Goal: Browse casually: Explore the website without a specific task or goal

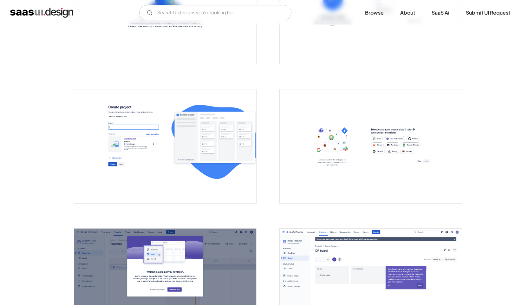
scroll to position [618, 0]
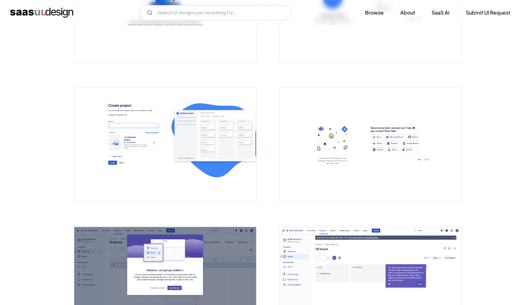
click at [194, 146] on img "open lightbox" at bounding box center [165, 145] width 182 height 114
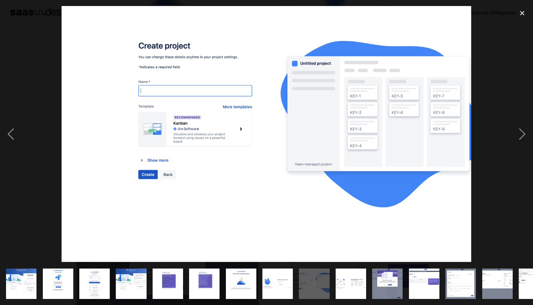
click at [489, 90] on div at bounding box center [266, 134] width 533 height 256
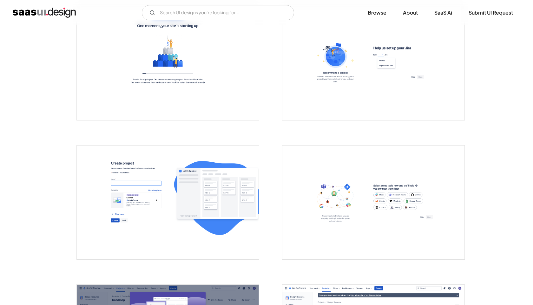
scroll to position [559, 0]
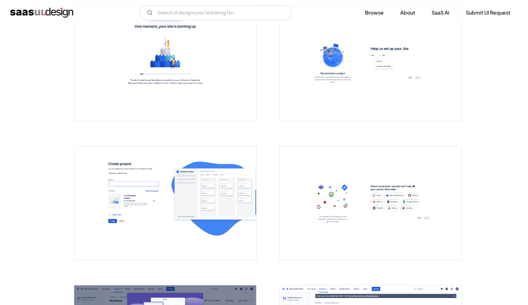
click at [209, 187] on img "open lightbox" at bounding box center [165, 203] width 182 height 114
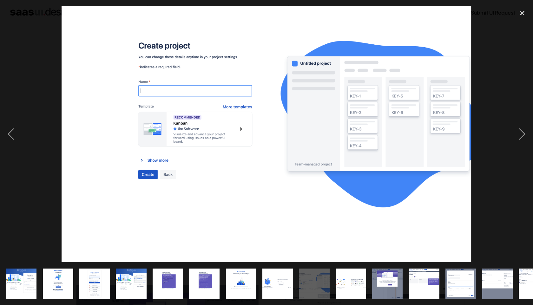
click at [221, 139] on img at bounding box center [267, 134] width 410 height 256
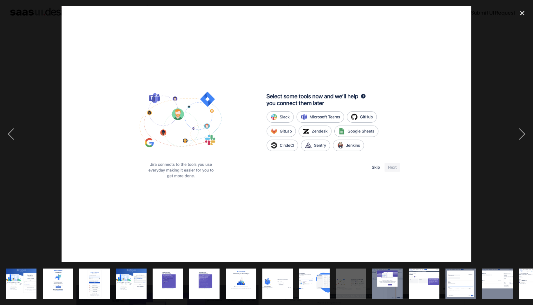
click at [227, 138] on img at bounding box center [267, 134] width 410 height 256
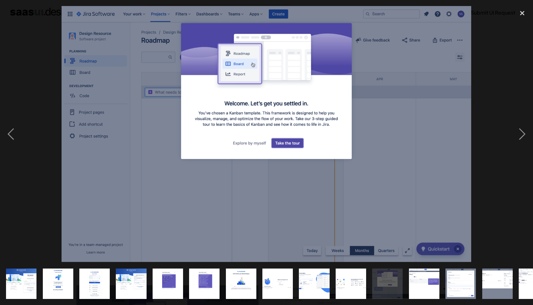
click at [67, 138] on img at bounding box center [267, 134] width 410 height 256
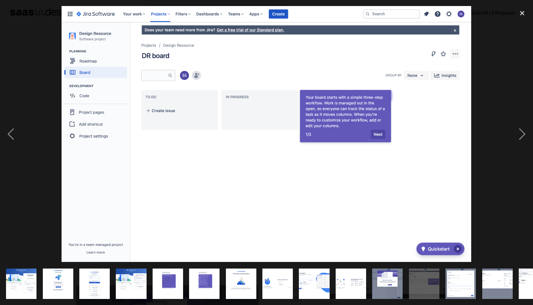
click at [67, 138] on img at bounding box center [267, 134] width 410 height 256
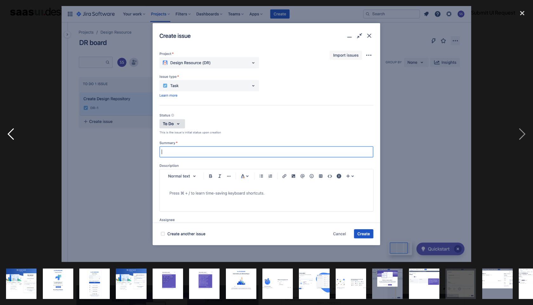
click at [10, 135] on div "previous image" at bounding box center [11, 134] width 22 height 256
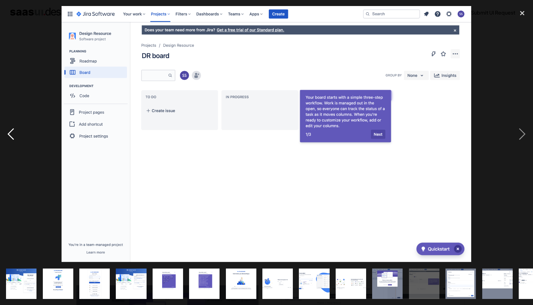
click at [10, 135] on div "previous image" at bounding box center [11, 134] width 22 height 256
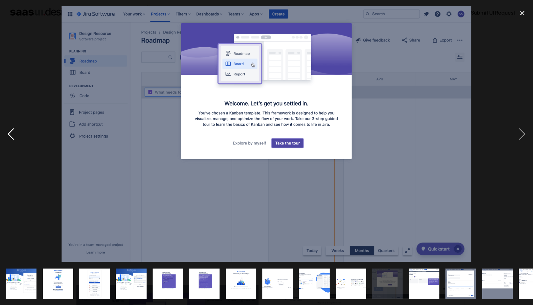
click at [10, 135] on div "previous image" at bounding box center [11, 134] width 22 height 256
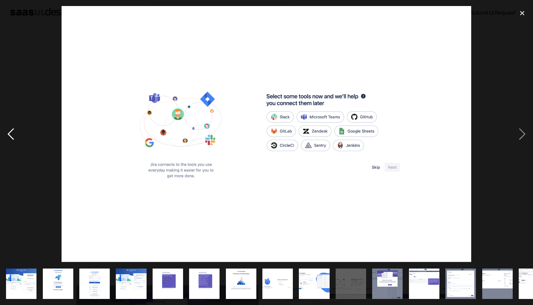
click at [10, 135] on div "previous image" at bounding box center [11, 134] width 22 height 256
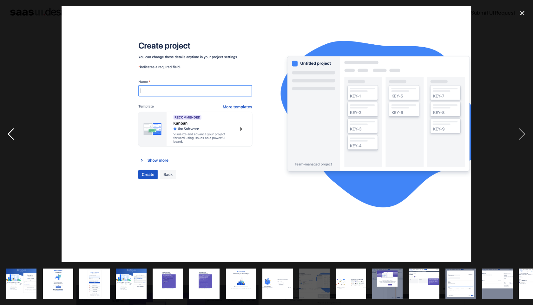
click at [10, 135] on div "previous image" at bounding box center [11, 134] width 22 height 256
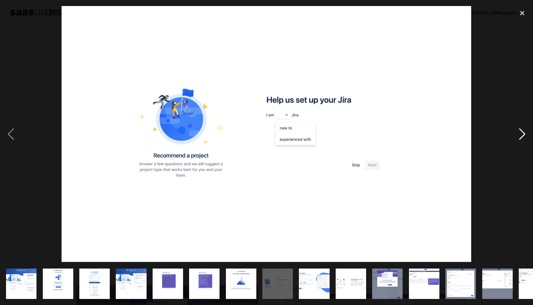
click at [523, 128] on div "next image" at bounding box center [522, 134] width 22 height 256
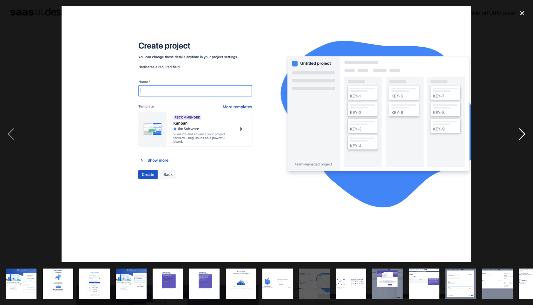
click at [521, 132] on div "next image" at bounding box center [522, 134] width 22 height 256
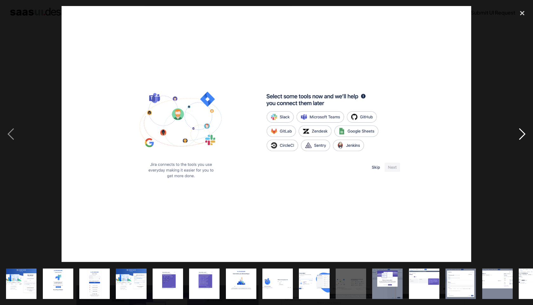
click at [521, 132] on div "next image" at bounding box center [522, 134] width 22 height 256
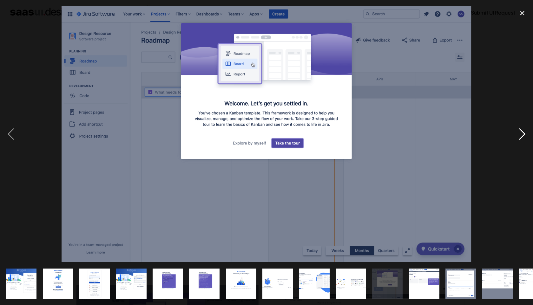
click at [521, 132] on div "next image" at bounding box center [522, 134] width 22 height 256
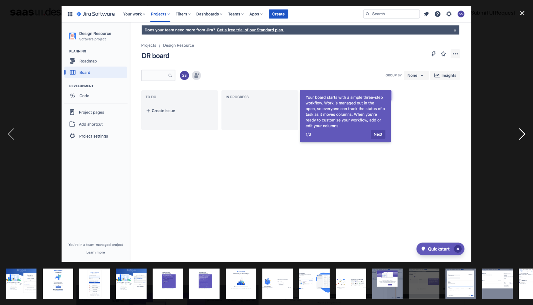
click at [521, 132] on div "next image" at bounding box center [522, 134] width 22 height 256
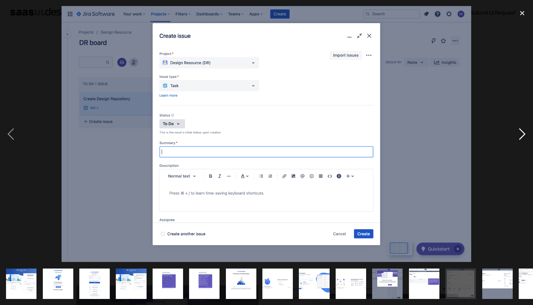
click at [521, 132] on div "next image" at bounding box center [522, 134] width 22 height 256
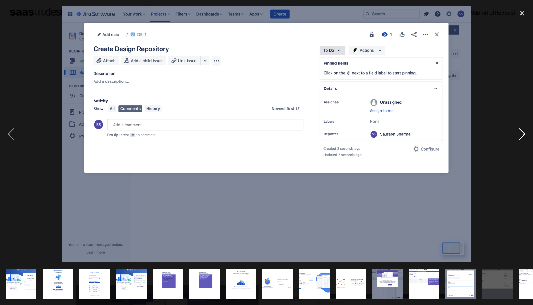
click at [521, 132] on div "next image" at bounding box center [522, 134] width 22 height 256
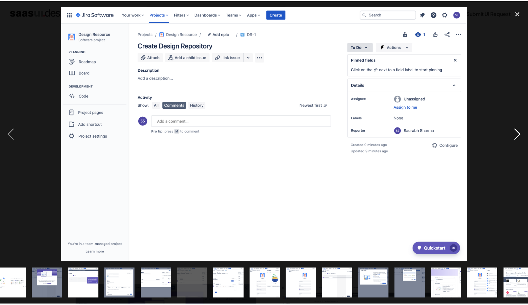
scroll to position [0, 352]
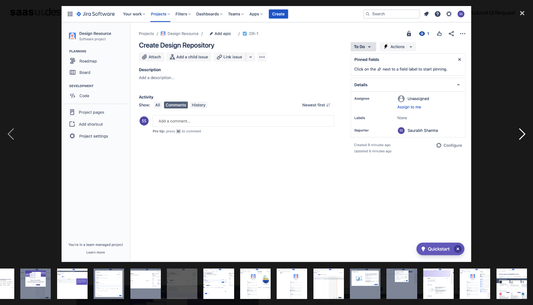
click at [521, 132] on div "next image" at bounding box center [522, 134] width 22 height 256
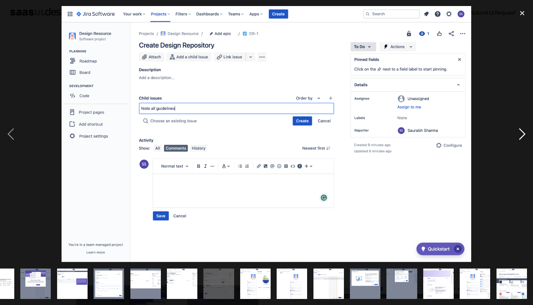
click at [521, 132] on div "next image" at bounding box center [522, 134] width 22 height 256
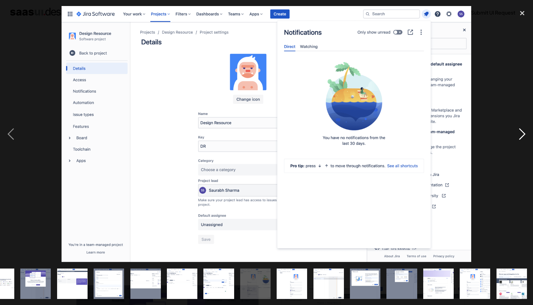
click at [521, 132] on div "next image" at bounding box center [522, 134] width 22 height 256
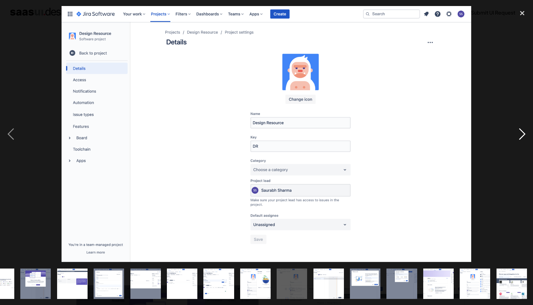
click at [521, 132] on div "next image" at bounding box center [522, 134] width 22 height 256
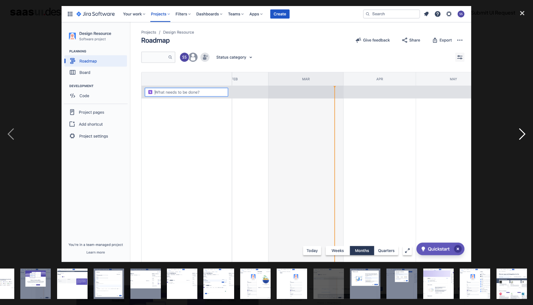
click at [521, 132] on div "next image" at bounding box center [522, 134] width 22 height 256
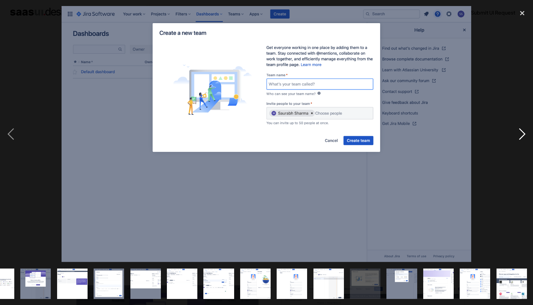
click at [521, 132] on div "next image" at bounding box center [522, 134] width 22 height 256
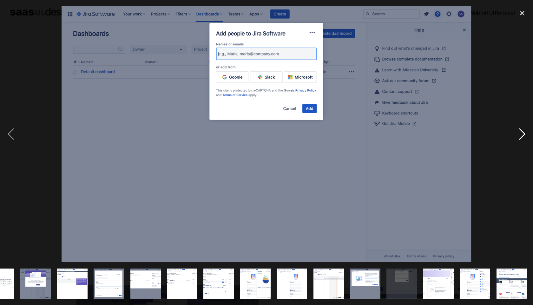
click at [521, 132] on div "next image" at bounding box center [522, 134] width 22 height 256
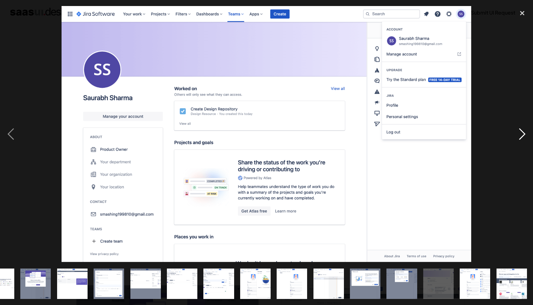
click at [521, 132] on div "next image" at bounding box center [522, 134] width 22 height 256
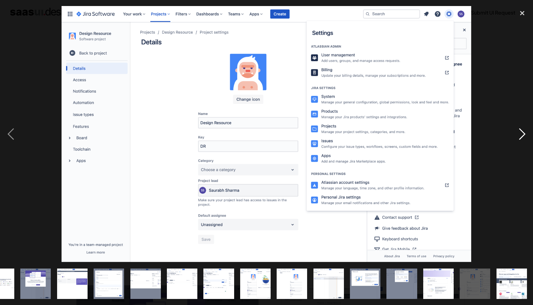
click at [521, 132] on div "next image" at bounding box center [522, 134] width 22 height 256
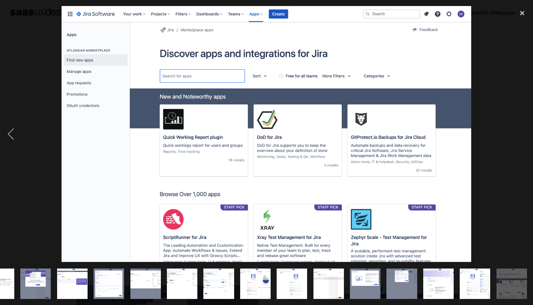
click at [521, 132] on div "next image" at bounding box center [522, 134] width 22 height 256
click at [523, 12] on div "close lightbox" at bounding box center [522, 13] width 22 height 14
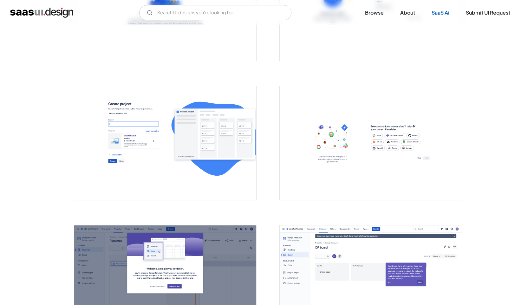
scroll to position [507, 0]
